Goal: Book appointment/travel/reservation

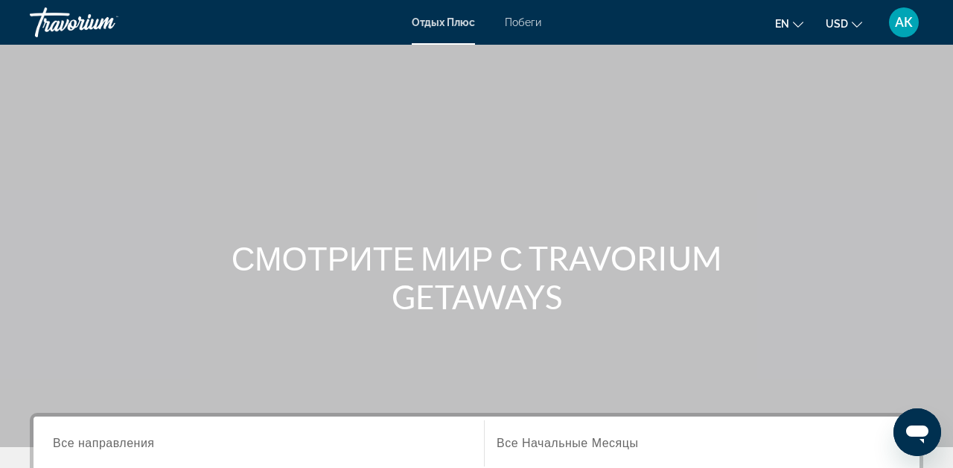
click at [528, 22] on span "Побеги" at bounding box center [523, 22] width 36 height 12
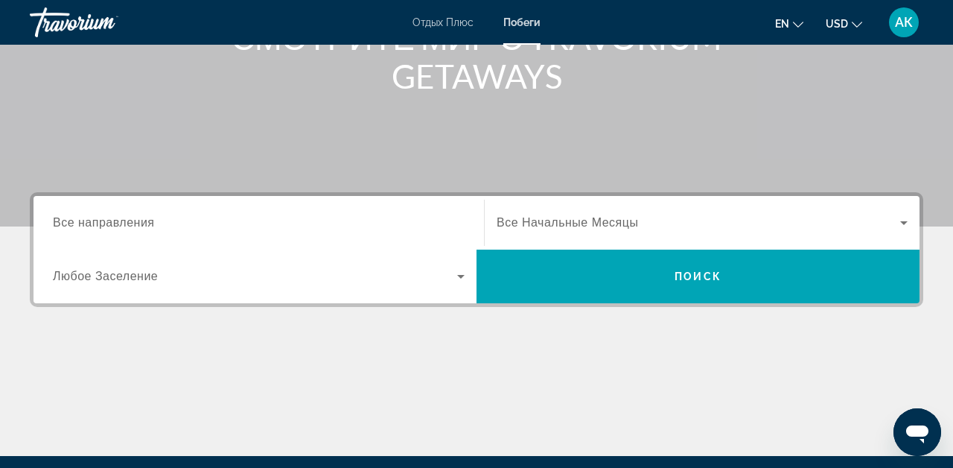
scroll to position [220, 0]
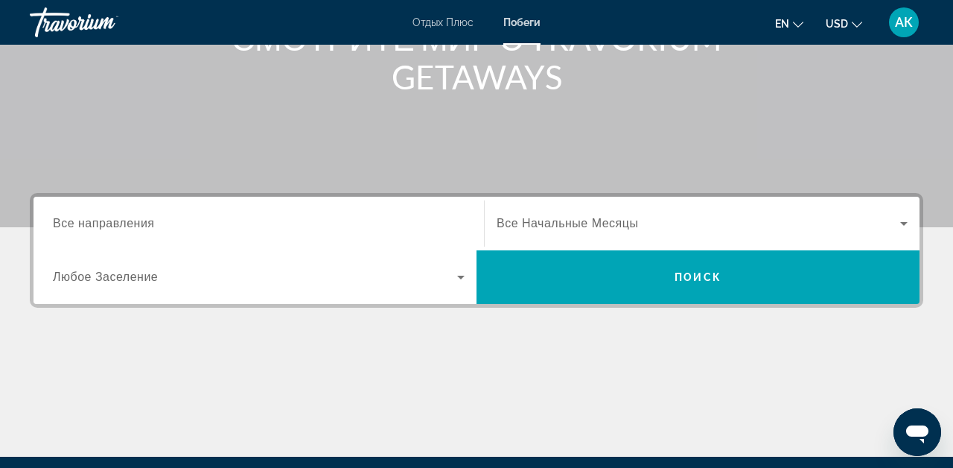
click at [111, 273] on span "Любое Заселение" at bounding box center [105, 276] width 105 height 13
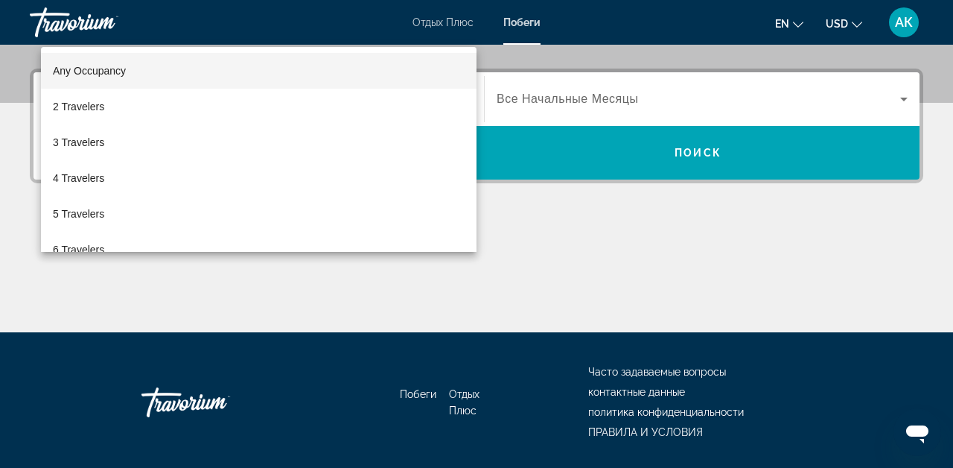
scroll to position [364, 0]
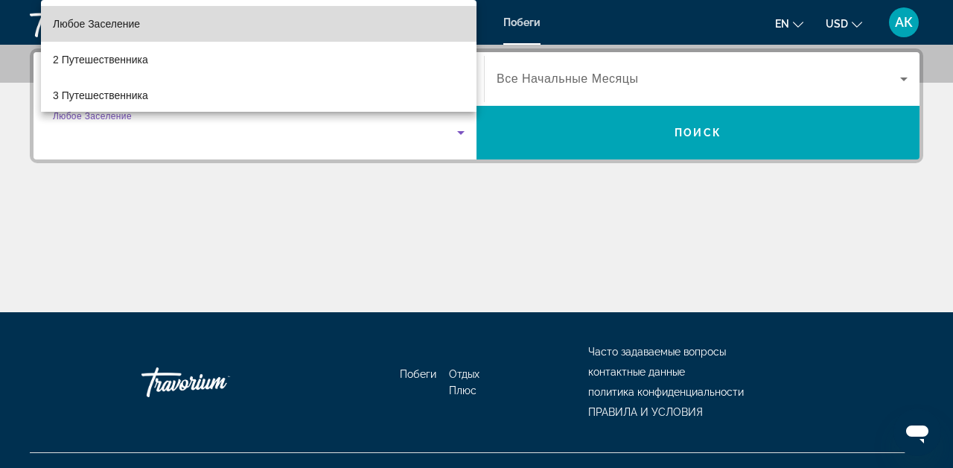
click at [144, 29] on mat-option "Любое Заселение" at bounding box center [259, 24] width 436 height 36
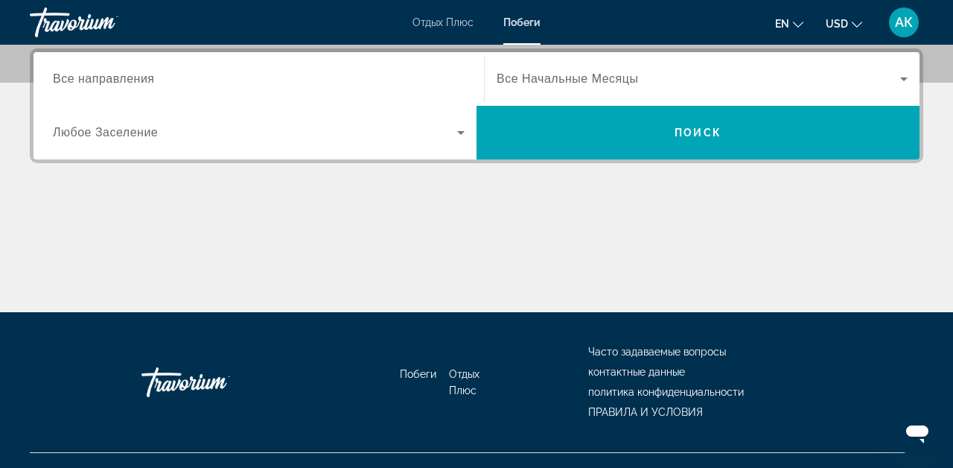
click at [121, 84] on span "Все направления" at bounding box center [104, 78] width 102 height 13
click at [121, 84] on input "Destination Все направления" at bounding box center [259, 80] width 412 height 18
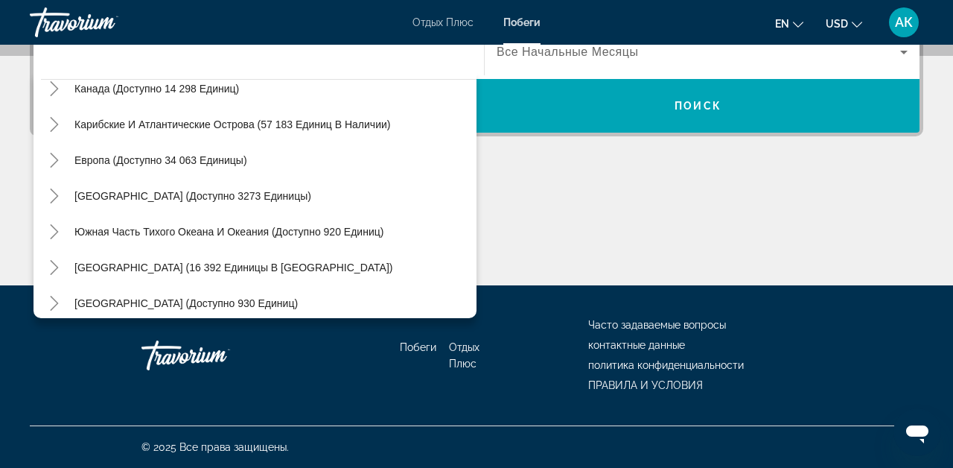
scroll to position [113, 0]
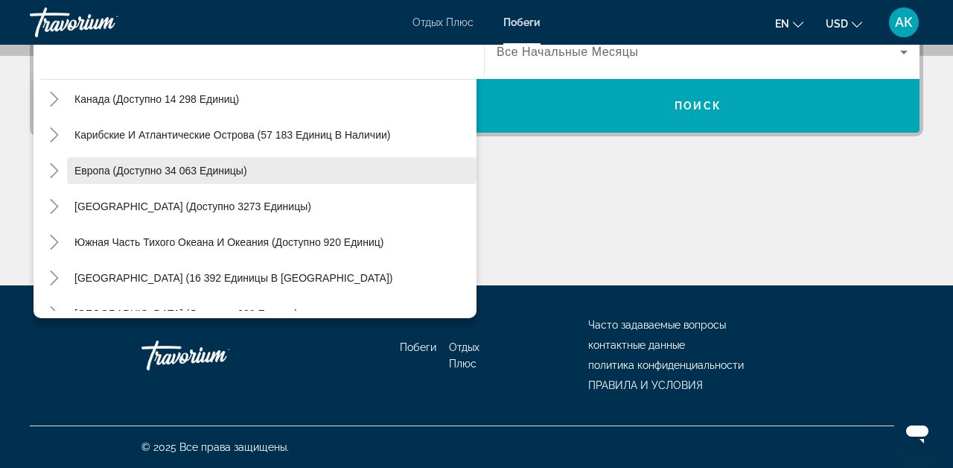
click at [122, 167] on span "Европа (доступно 34 063 единицы)" at bounding box center [160, 171] width 173 height 12
type input "**********"
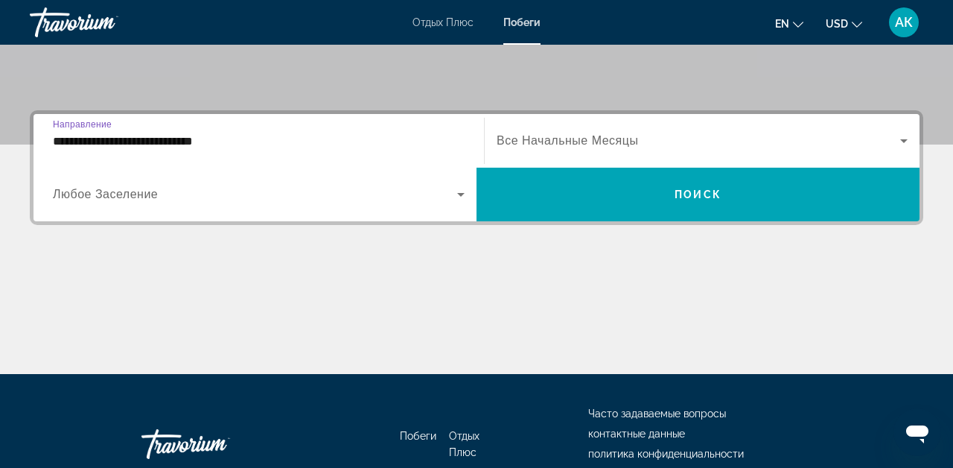
scroll to position [306, 0]
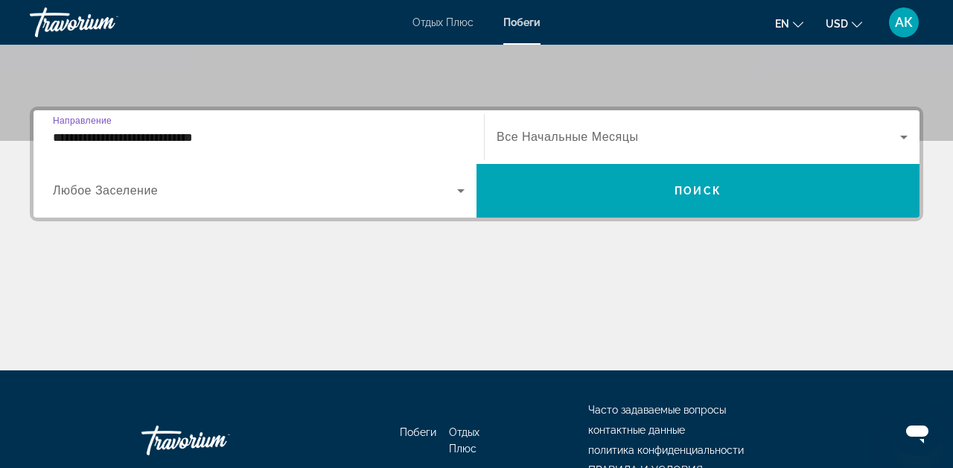
click at [147, 137] on input "**********" at bounding box center [259, 138] width 412 height 18
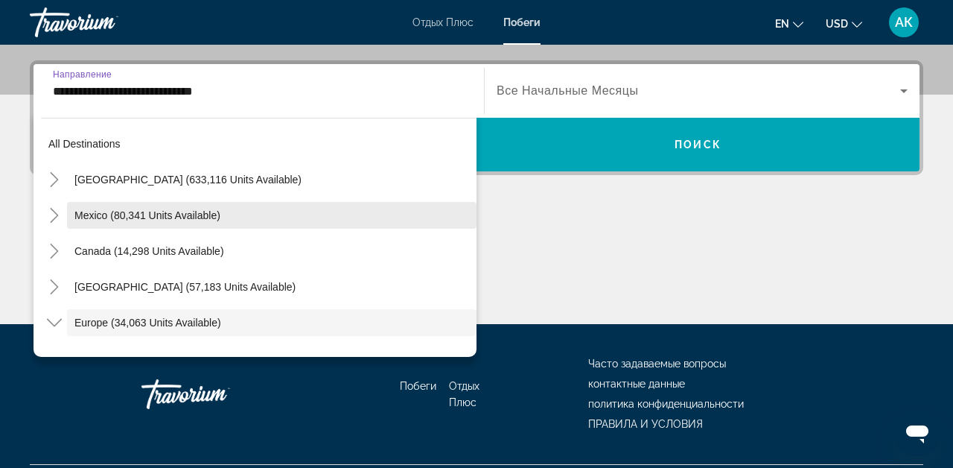
scroll to position [89, 0]
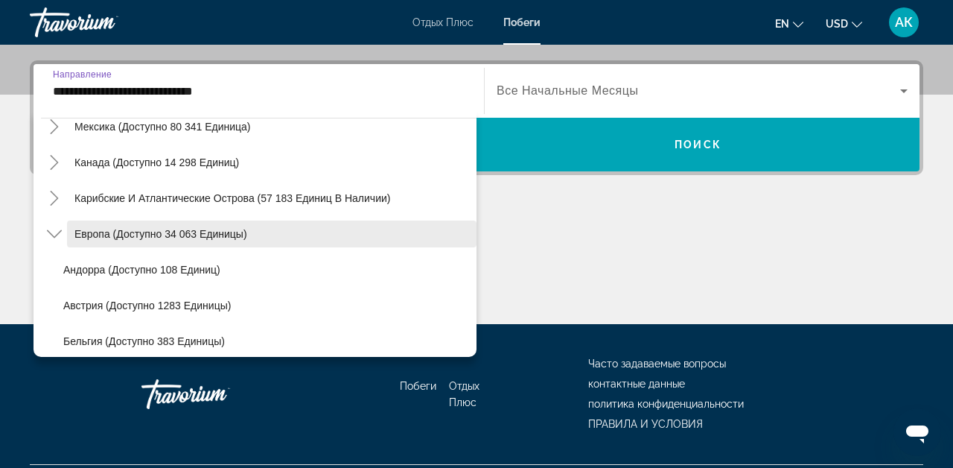
click at [98, 232] on span "Европа (доступно 34 063 единицы)" at bounding box center [160, 234] width 173 height 12
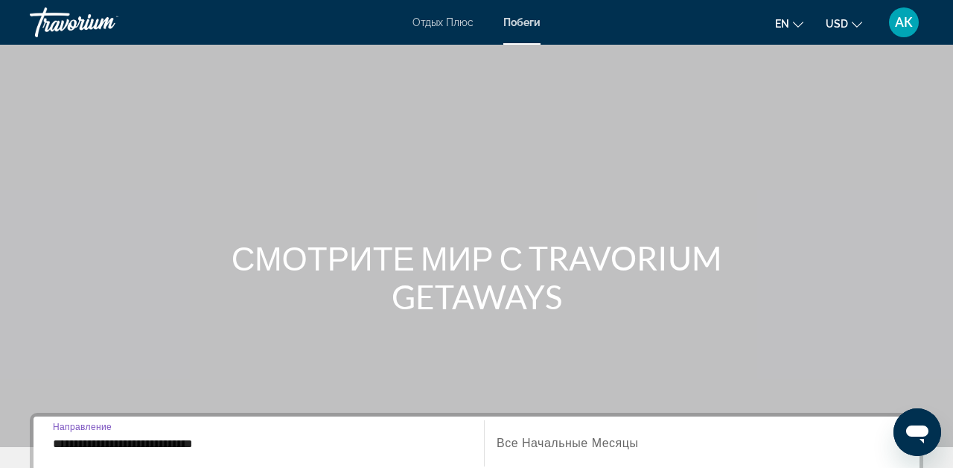
scroll to position [0, 0]
click at [440, 24] on span "Отдых Плюс" at bounding box center [443, 22] width 61 height 12
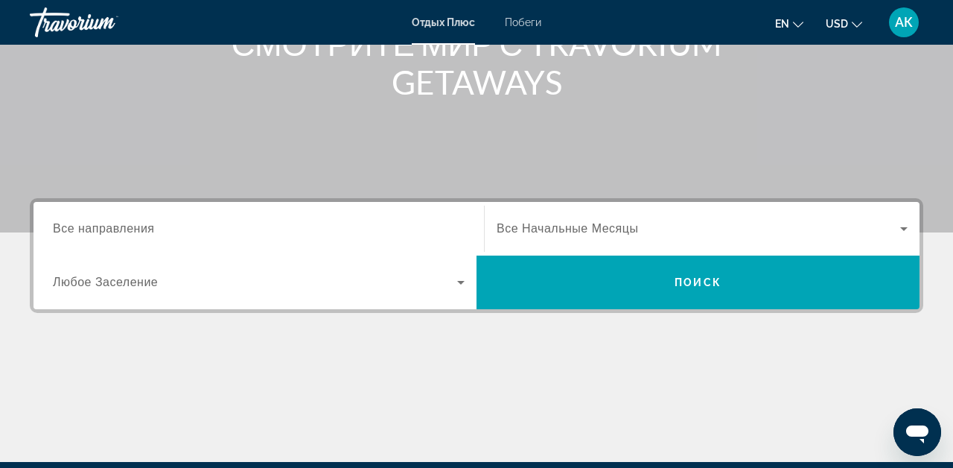
scroll to position [215, 0]
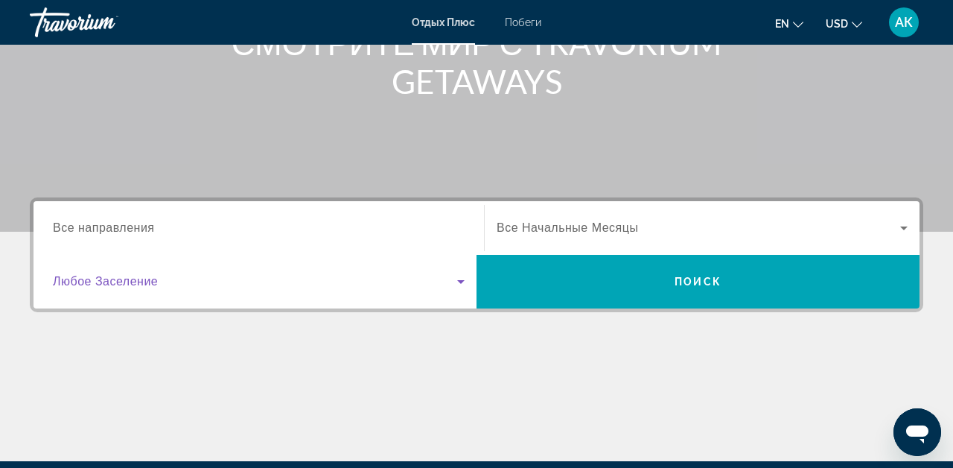
click at [459, 280] on icon "Поиск виджета" at bounding box center [461, 282] width 18 height 18
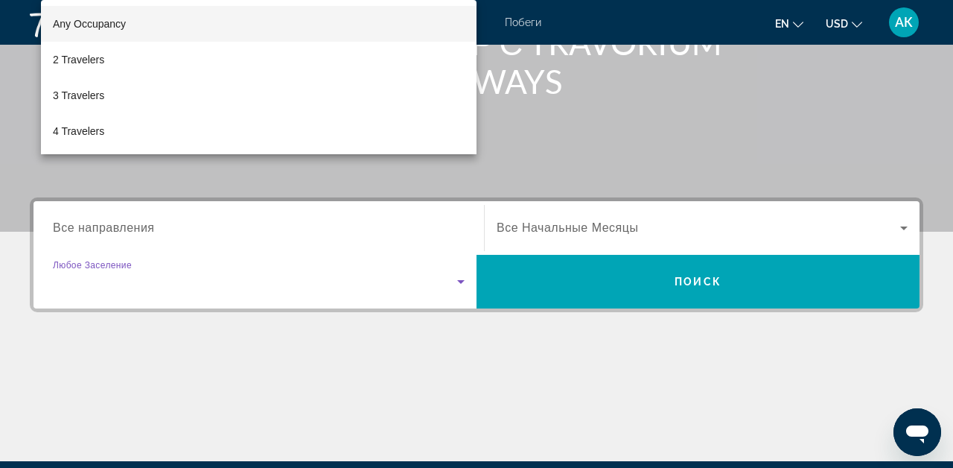
scroll to position [364, 0]
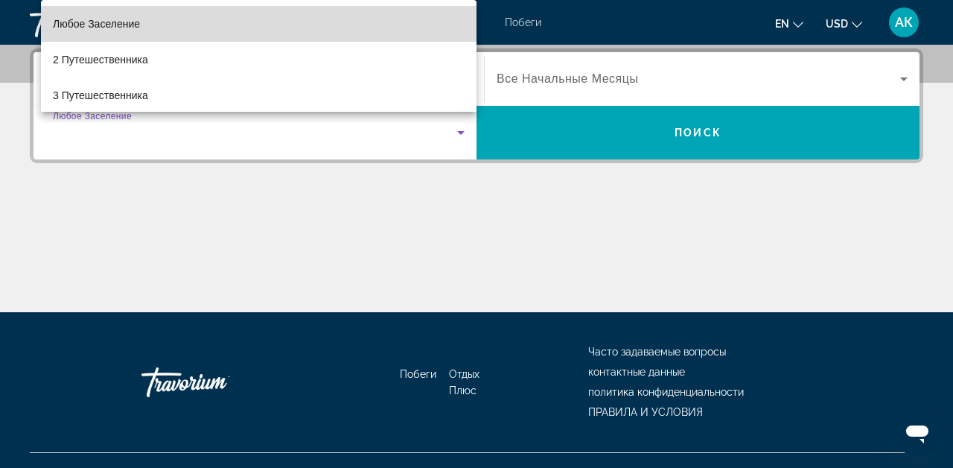
click at [314, 16] on mat-option "Любое Заселение" at bounding box center [259, 24] width 436 height 36
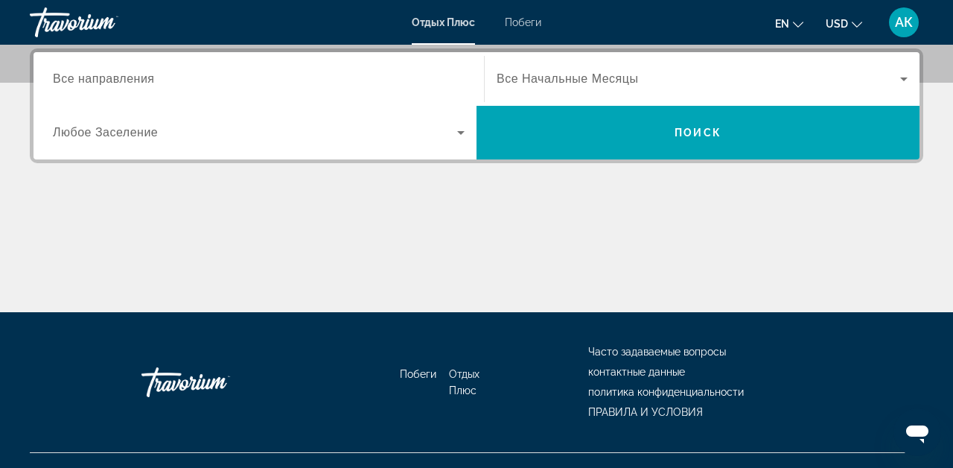
click at [668, 69] on div "Поиск виджета" at bounding box center [702, 79] width 411 height 42
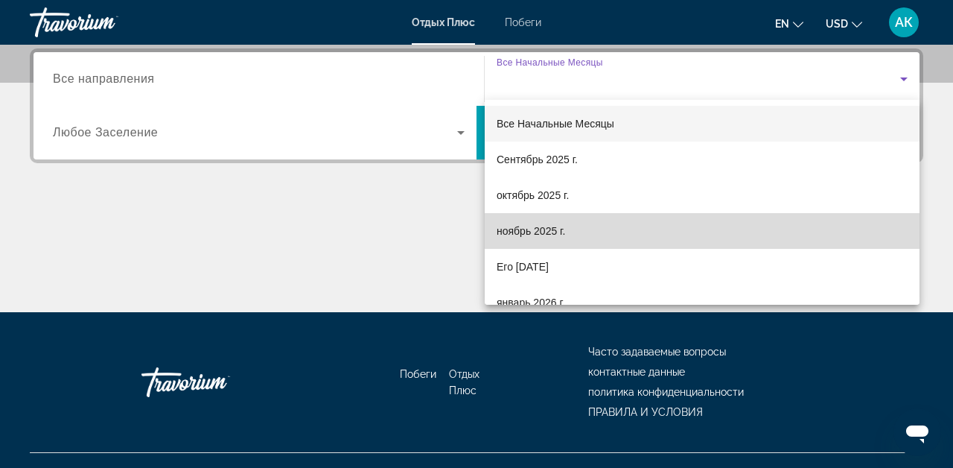
click at [538, 237] on span "ноябрь 2025 г." at bounding box center [531, 231] width 69 height 18
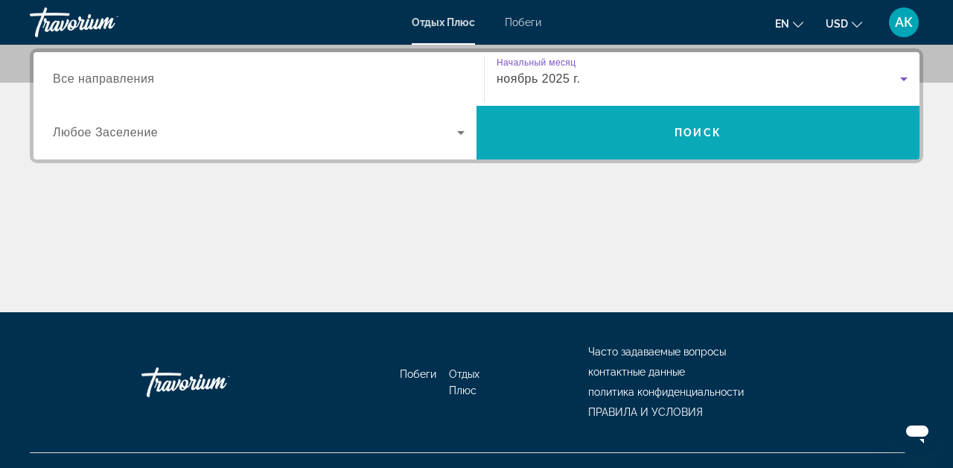
click at [585, 130] on span "Поиск виджета" at bounding box center [698, 133] width 443 height 36
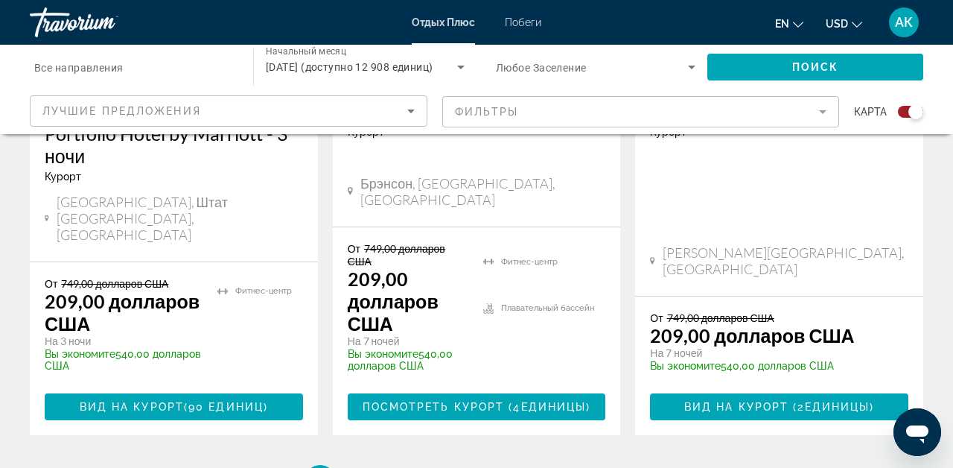
scroll to position [2713, 0]
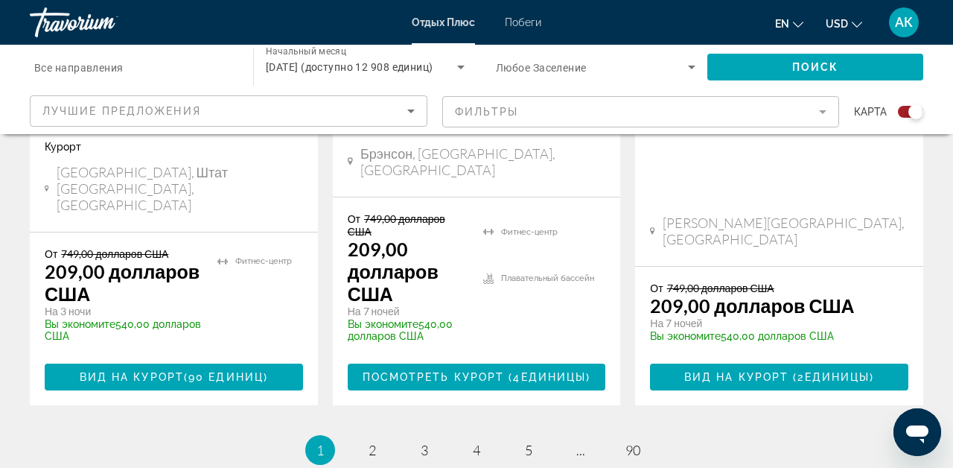
click at [822, 112] on mat-form-field "Фильтры" at bounding box center [641, 111] width 398 height 31
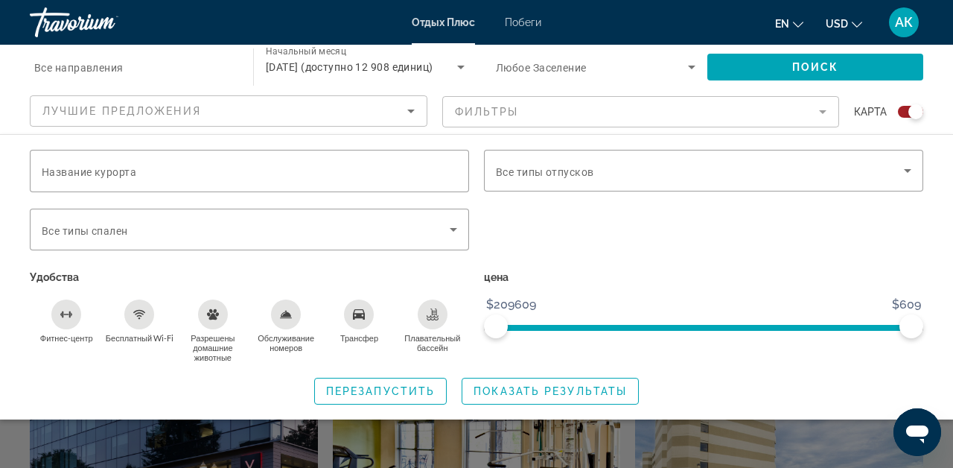
scroll to position [2149, 0]
click at [82, 162] on input "Название курорта" at bounding box center [250, 171] width 416 height 18
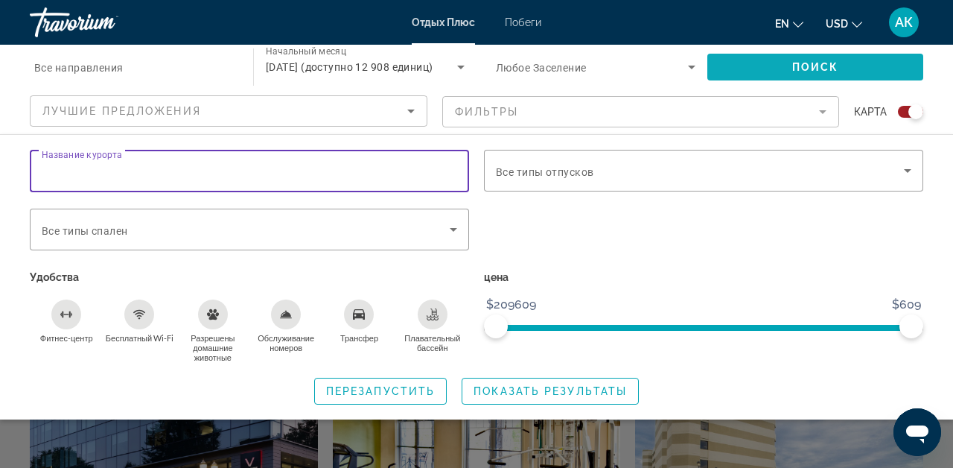
click at [819, 60] on span "Поиск виджета" at bounding box center [816, 67] width 216 height 36
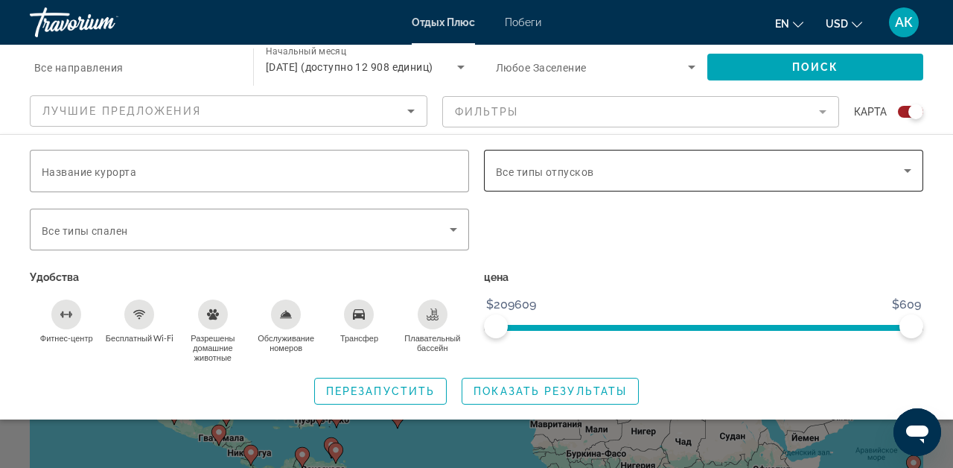
scroll to position [0, 0]
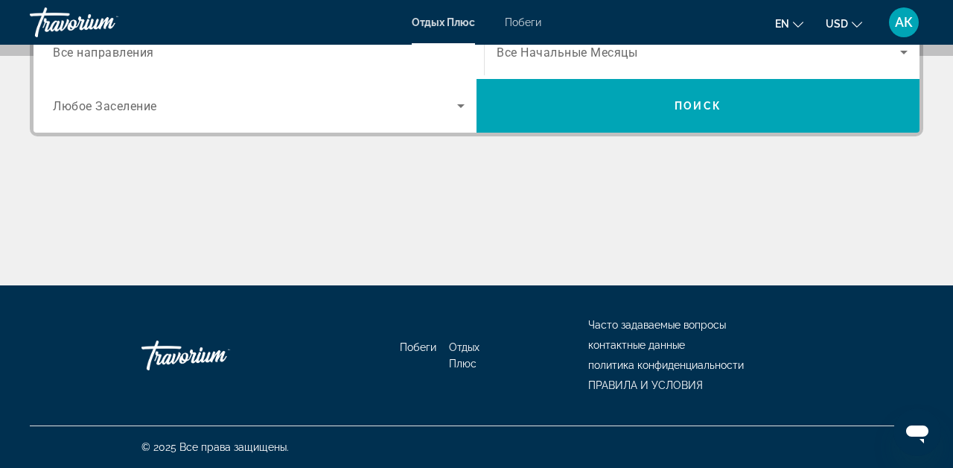
scroll to position [391, 0]
click at [152, 54] on span "Все направления" at bounding box center [103, 52] width 101 height 14
click at [152, 54] on input "Destination Все направления" at bounding box center [259, 53] width 412 height 18
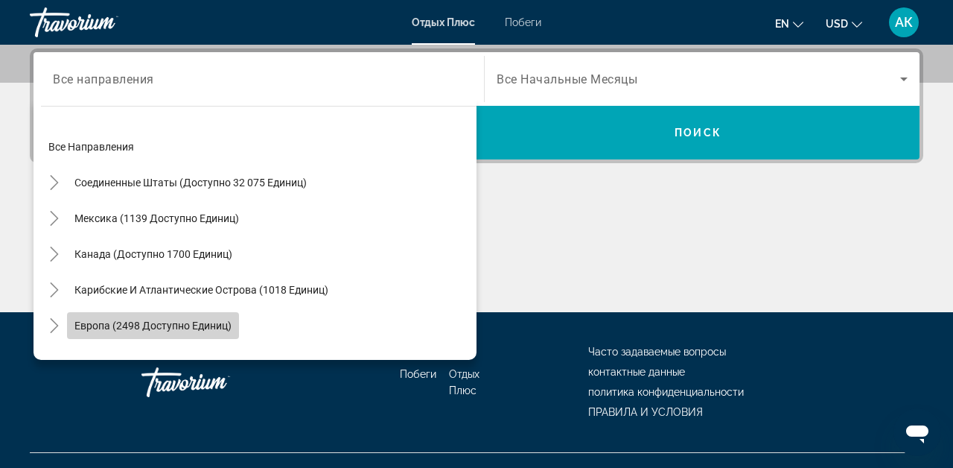
click at [127, 327] on span "Европа (2498 Доступно Единиц)" at bounding box center [152, 326] width 157 height 12
type input "**********"
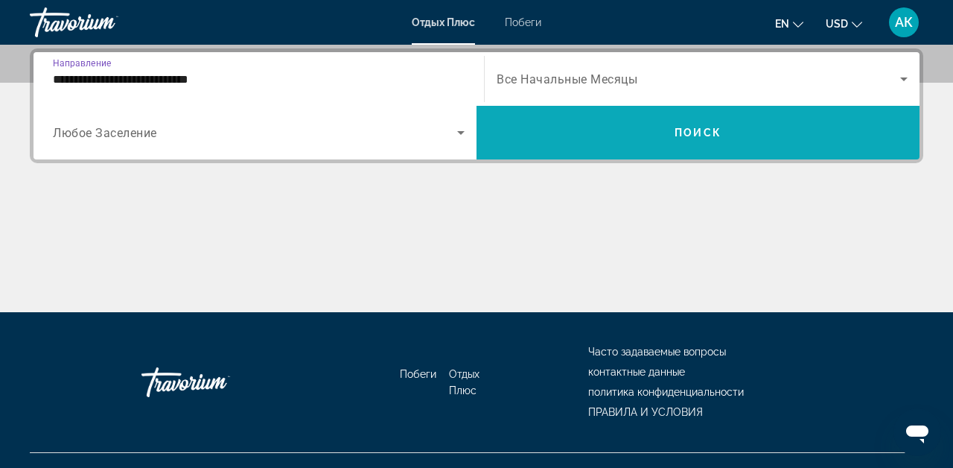
click at [631, 142] on span "Поиск виджета" at bounding box center [698, 133] width 443 height 36
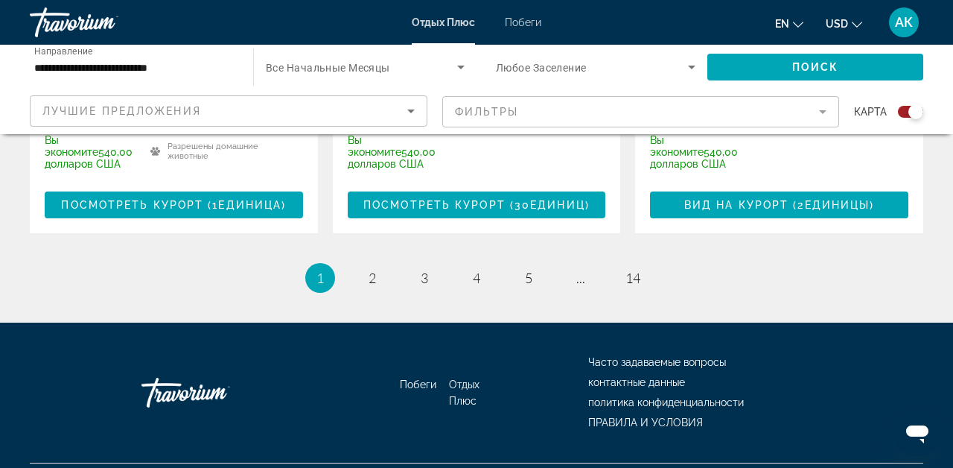
scroll to position [2806, 0]
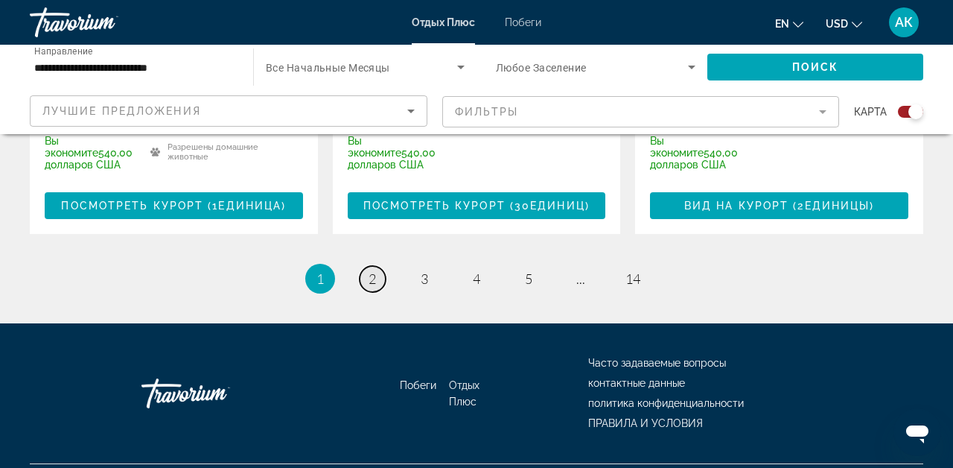
click at [370, 266] on link "Страница 2" at bounding box center [373, 279] width 26 height 26
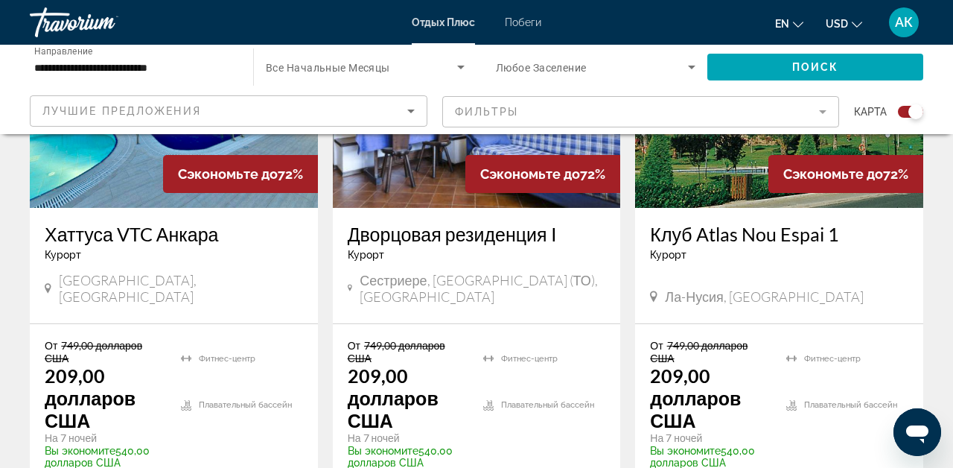
scroll to position [2495, 0]
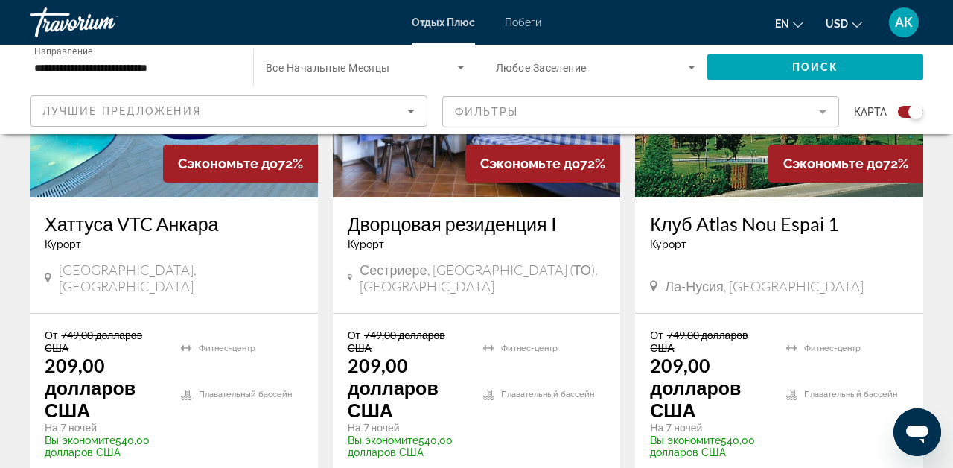
click at [370, 229] on div "Дворцовая резиденция I [GEOGRAPHIC_DATA] - This is an adults only resort" at bounding box center [477, 236] width 258 height 49
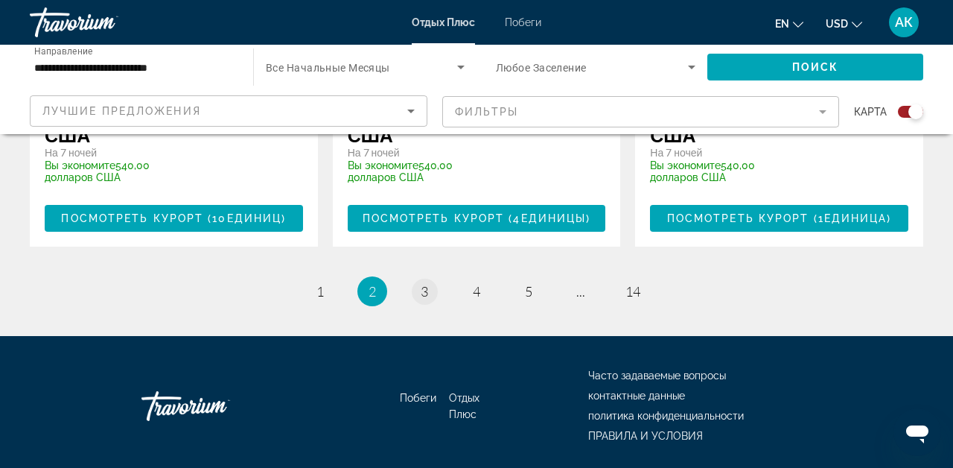
scroll to position [2767, 0]
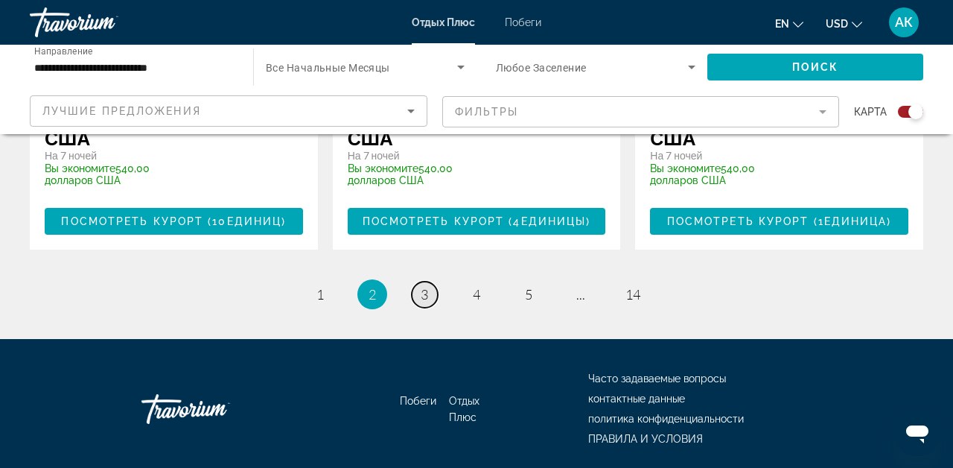
click at [425, 286] on span "3" at bounding box center [424, 294] width 7 height 16
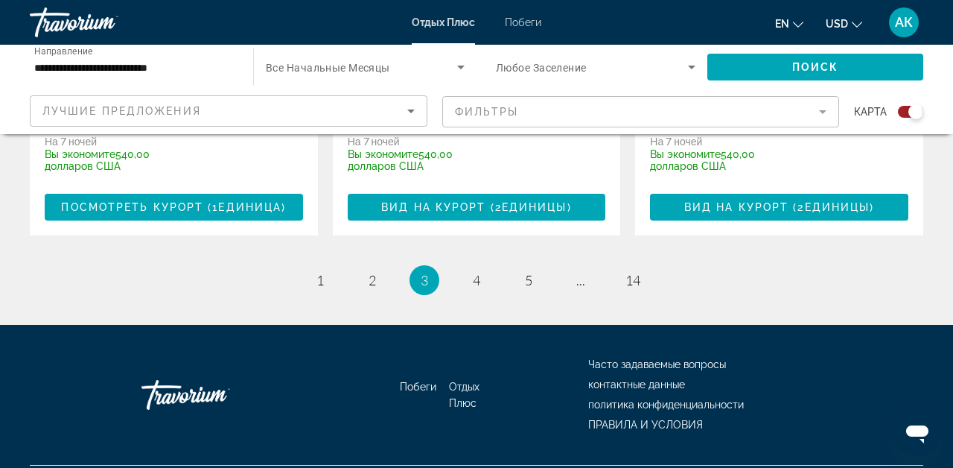
scroll to position [2778, 0]
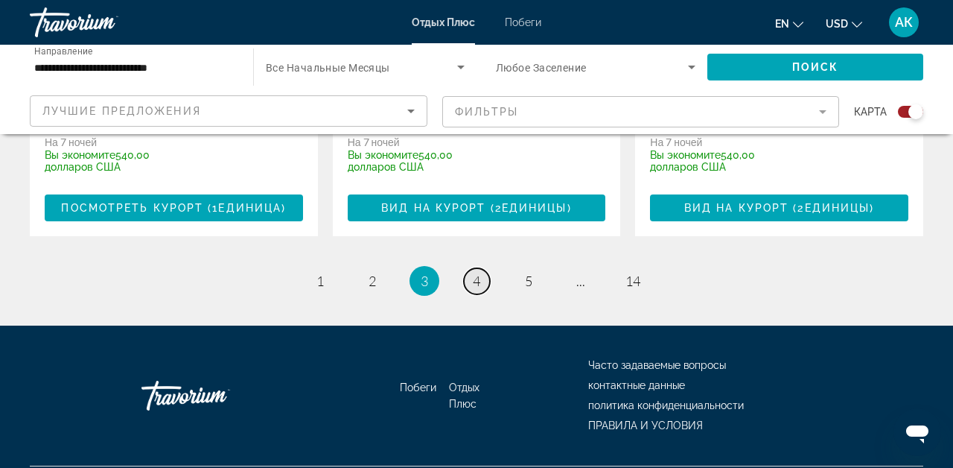
click at [474, 273] on span "4" at bounding box center [476, 281] width 7 height 16
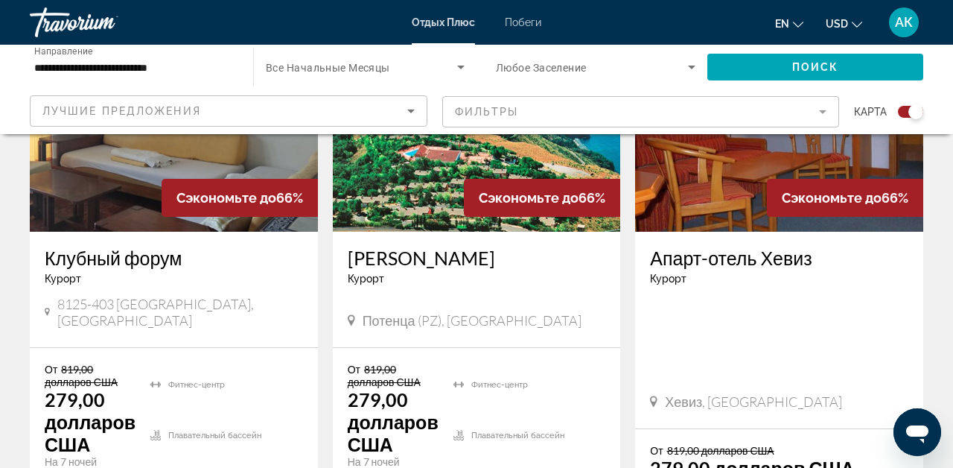
scroll to position [1901, 0]
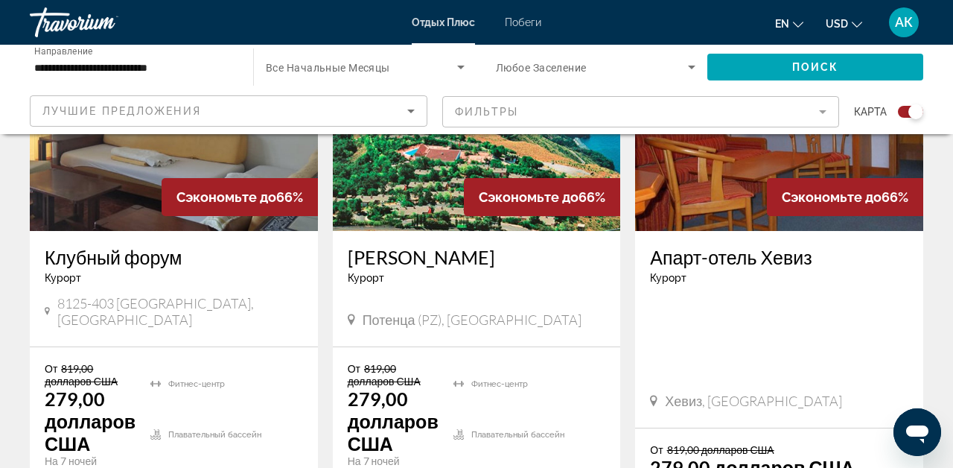
click at [541, 104] on mat-form-field "Фильтры" at bounding box center [641, 111] width 398 height 31
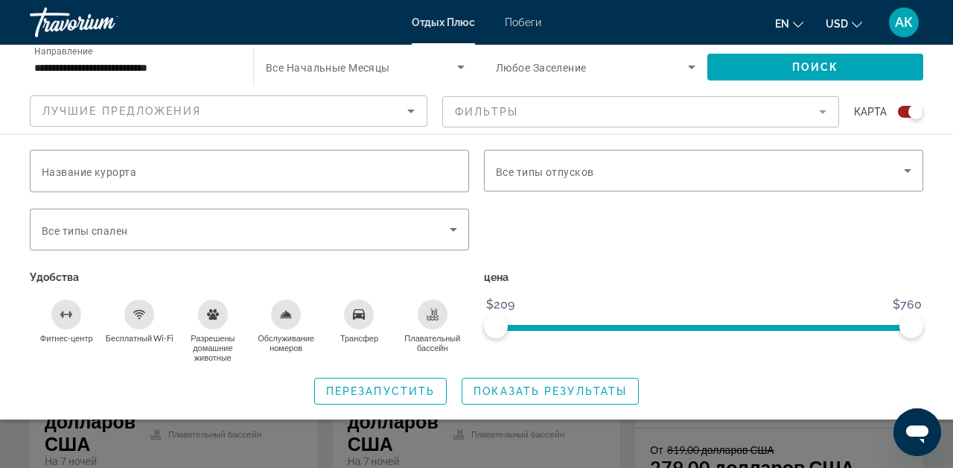
click at [525, 98] on mat-form-field "Фильтры" at bounding box center [641, 111] width 398 height 31
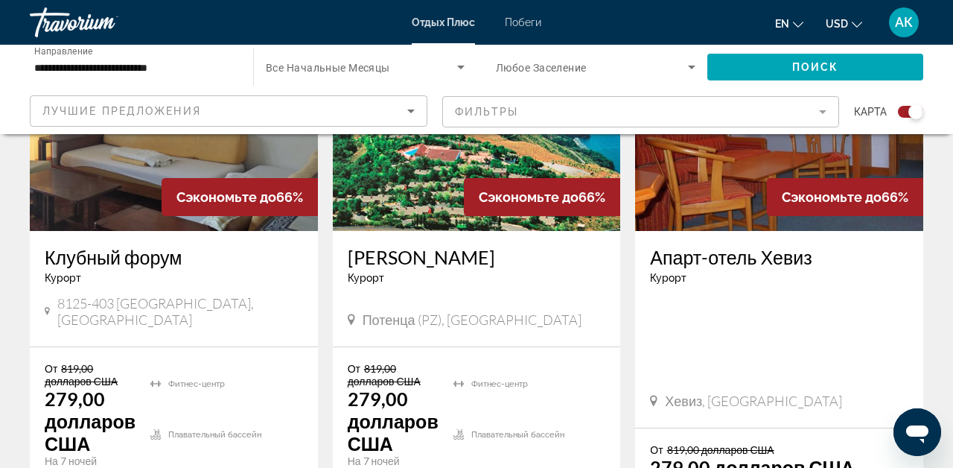
click at [512, 101] on mat-form-field "Фильтры" at bounding box center [641, 111] width 398 height 31
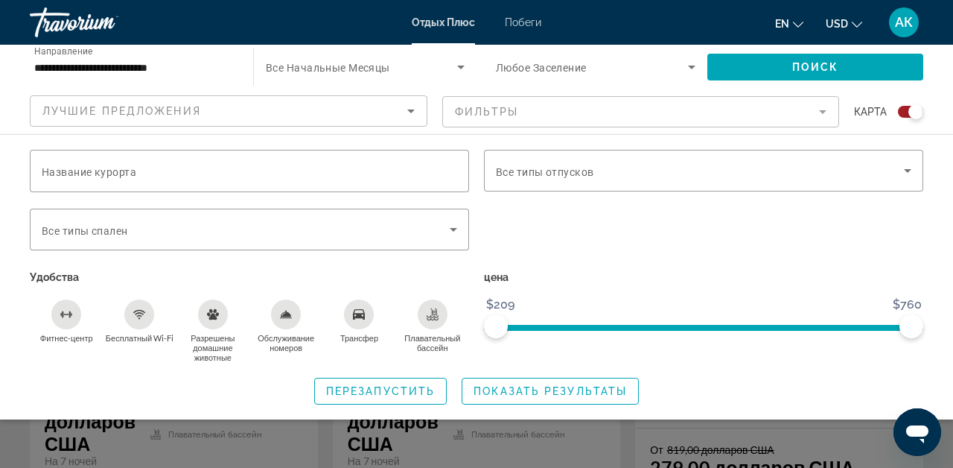
click at [528, 21] on span "Побеги" at bounding box center [523, 22] width 36 height 12
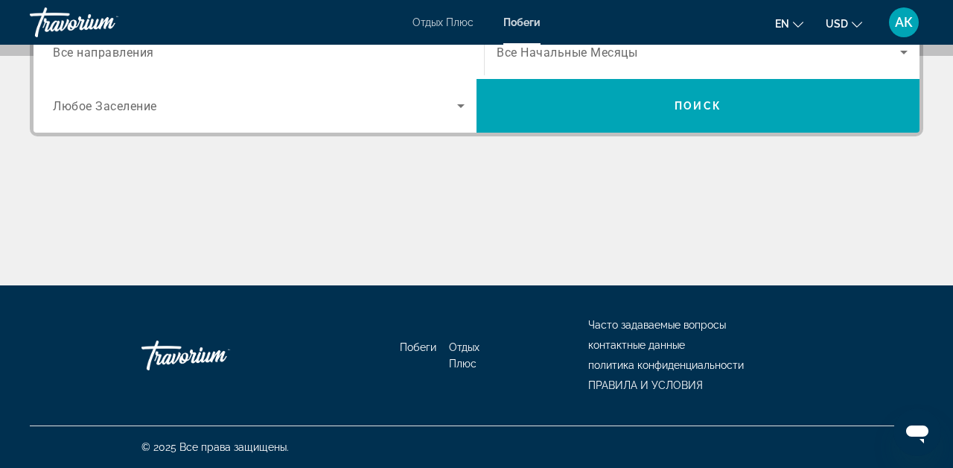
scroll to position [391, 0]
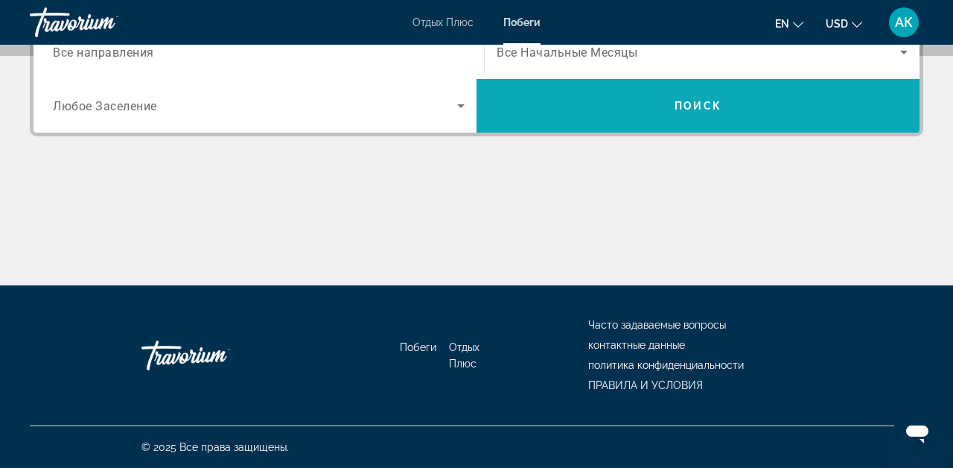
click at [557, 103] on span "Поиск виджета" at bounding box center [698, 106] width 443 height 36
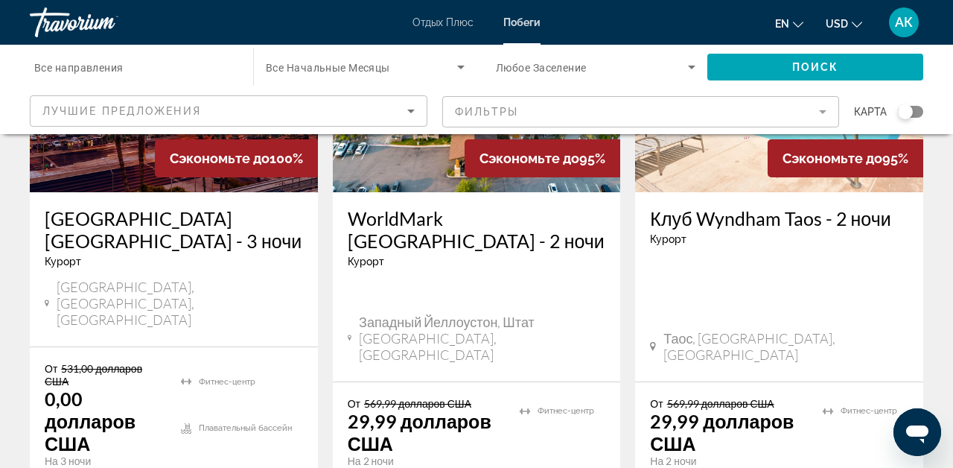
scroll to position [235, 0]
